Goal: Task Accomplishment & Management: Manage account settings

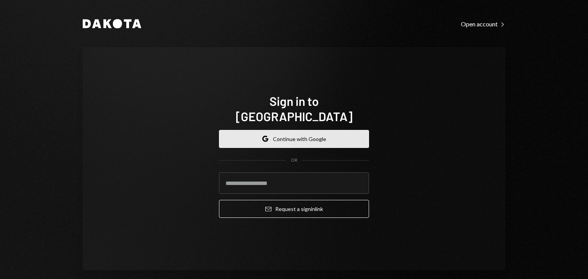
click at [285, 136] on button "Google Continue with Google" at bounding box center [294, 139] width 150 height 18
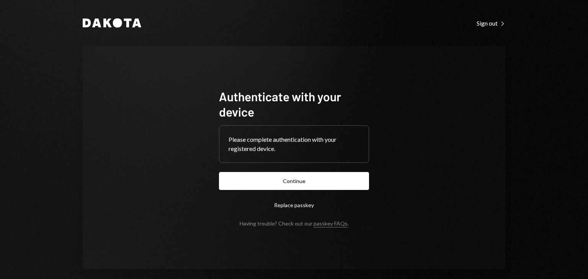
click at [265, 184] on button "Continue" at bounding box center [294, 181] width 150 height 18
